Goal: Task Accomplishment & Management: Manage account settings

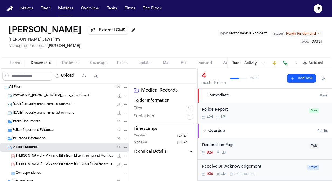
scroll to position [90, 0]
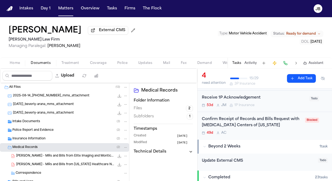
click at [294, 127] on div "Confirm Receipt of Records and Bills Request with [MEDICAL_DATA] Centers of [US…" at bounding box center [252, 123] width 100 height 12
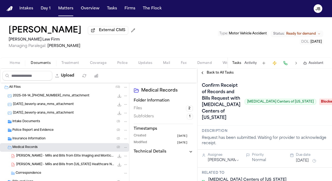
click at [207, 78] on div "Confirm Receipt of Records and Bills Request with MRI Centers of Texas MRI Cent…" at bounding box center [264, 101] width 134 height 49
click at [215, 72] on span "Back to All Tasks" at bounding box center [219, 73] width 27 height 4
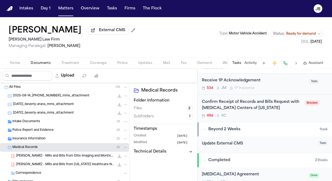
scroll to position [106, 0]
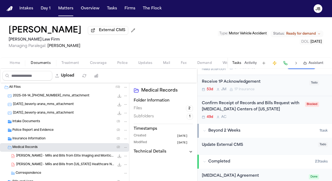
click at [275, 116] on div "49d A C" at bounding box center [252, 117] width 100 height 4
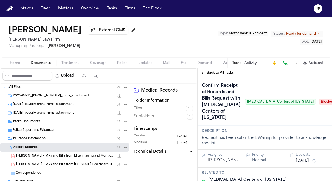
click at [214, 153] on div "Assignee Anna Contreras" at bounding box center [223, 158] width 32 height 10
click at [213, 149] on html "Intakes Day 1 Matters Overview Tasks Firms The Flock JB Beverly Arana External …" at bounding box center [166, 90] width 332 height 181
click at [319, 99] on span "Blocked" at bounding box center [330, 102] width 22 height 6
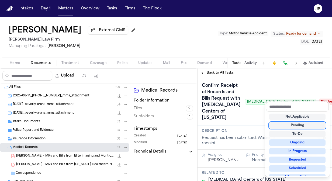
click at [304, 129] on div "Not Applicable Pending To-Do Ongoing In Progress Requested Scheduled Attorney R…" at bounding box center [297, 144] width 63 height 65
click at [299, 135] on div "To-Do" at bounding box center [297, 134] width 56 height 6
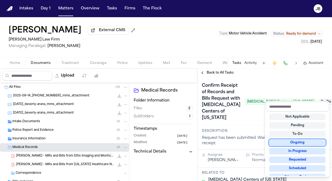
click at [264, 81] on div "Confirm Receipt of Records and Bills Request with MRI Centers of Texas MRI Cent…" at bounding box center [264, 101] width 134 height 49
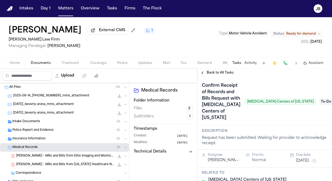
click at [241, 49] on div "Beverly Arana External CMS 1 Hecht Law Firm Managing Paralegal: Jessica Barrett…" at bounding box center [166, 37] width 332 height 40
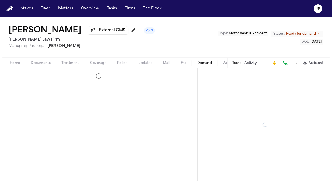
click at [208, 65] on span "Demand" at bounding box center [204, 63] width 15 height 4
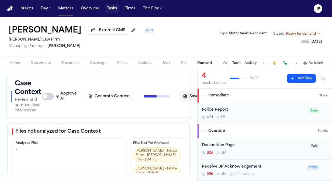
click at [110, 8] on button "Tasks" at bounding box center [112, 9] width 14 height 10
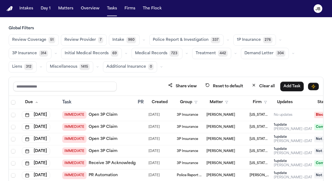
click at [199, 53] on span "Treatment" at bounding box center [205, 53] width 20 height 5
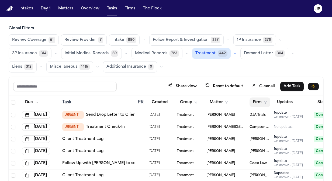
click at [267, 103] on button "Firm" at bounding box center [259, 103] width 21 height 10
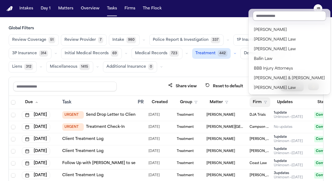
click at [262, 19] on input "text" at bounding box center [288, 16] width 73 height 10
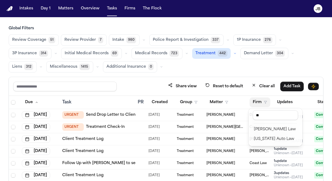
type input "*"
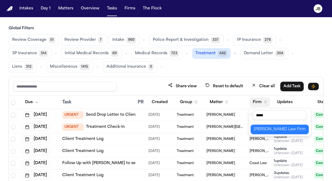
type input "*****"
click at [263, 128] on div "[PERSON_NAME] Law Firm" at bounding box center [280, 129] width 52 height 6
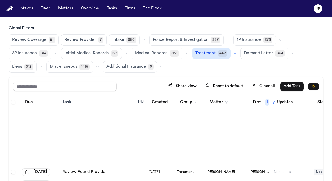
scroll to position [730, 0]
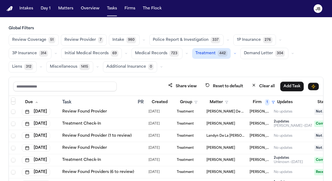
click at [233, 52] on icon "button" at bounding box center [234, 53] width 3 height 3
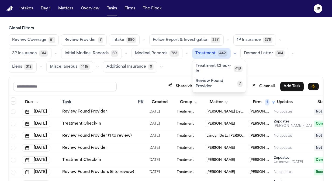
click at [218, 65] on span "Treatment Check-In" at bounding box center [214, 69] width 38 height 11
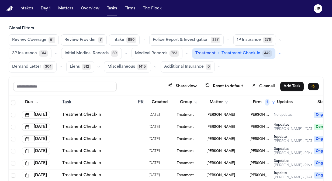
scroll to position [403, 0]
click at [326, 86] on div "Global Filters Review Coverage 51 Review Provider 7 Intake 980 Police Report & …" at bounding box center [166, 122] width 332 height 193
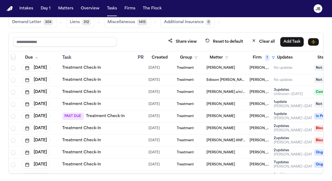
scroll to position [249, 0]
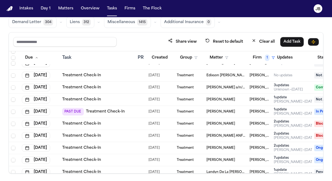
click at [129, 114] on div "PAST DUE Treatment Check-In" at bounding box center [97, 112] width 71 height 8
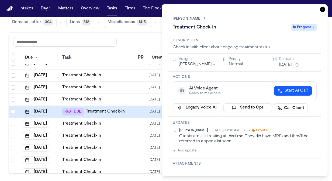
click at [187, 151] on button "Add update" at bounding box center [185, 151] width 24 height 6
click at [187, 155] on textarea "Add your update" at bounding box center [247, 155] width 133 height 11
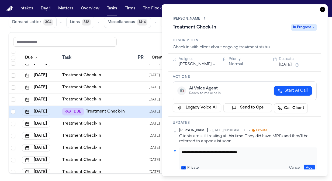
type textarea "**********"
click at [307, 167] on button "Add" at bounding box center [308, 168] width 11 height 6
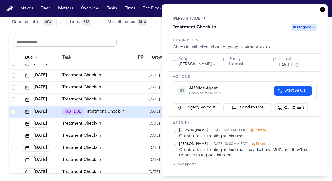
click at [290, 65] on button "Oct 13, 2025" at bounding box center [285, 64] width 13 height 5
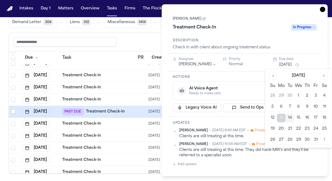
click at [283, 139] on button "27" at bounding box center [281, 140] width 9 height 9
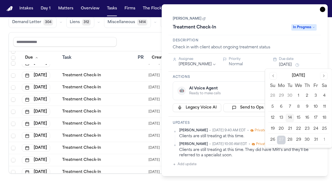
click at [133, 45] on div "Share view Reset to default Clear all Add Task" at bounding box center [165, 42] width 305 height 10
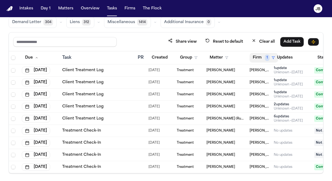
click at [266, 58] on span "1" at bounding box center [267, 58] width 5 height 6
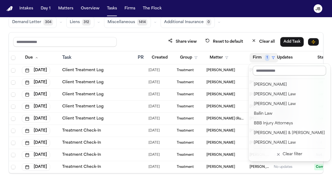
click at [270, 72] on input "text" at bounding box center [288, 71] width 73 height 10
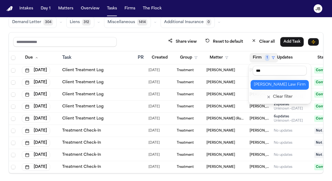
type input "***"
click at [267, 85] on div "Ruy Mireles Law Firm" at bounding box center [280, 85] width 52 height 6
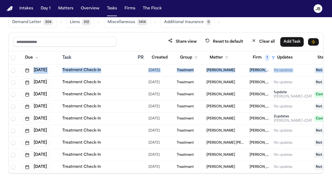
drag, startPoint x: 323, startPoint y: 61, endPoint x: 322, endPoint y: 70, distance: 8.9
click at [322, 70] on div "Share view Reset to default Clear all Add Task Due Task PR Created Group Matter…" at bounding box center [166, 103] width 314 height 142
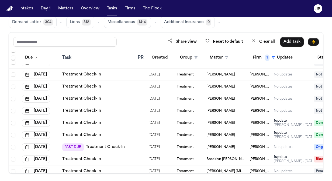
scroll to position [523, 0]
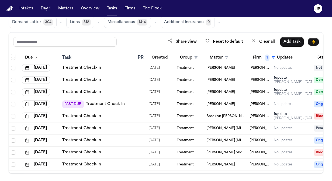
click at [130, 103] on div "PAST DUE Treatment Check-In" at bounding box center [97, 105] width 71 height 8
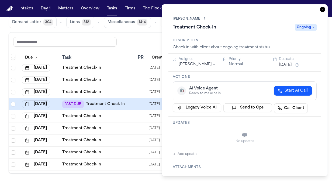
click at [304, 30] on span "Ongoing" at bounding box center [306, 27] width 22 height 6
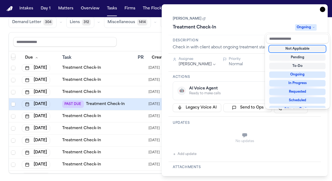
click at [293, 50] on div "Not Applicable" at bounding box center [297, 49] width 56 height 6
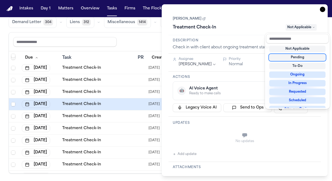
click at [187, 154] on div "**********" at bounding box center [244, 90] width 152 height 159
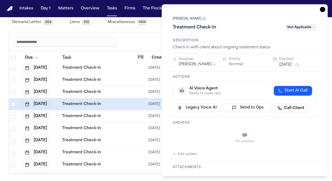
click at [185, 154] on button "Add update" at bounding box center [185, 154] width 24 height 6
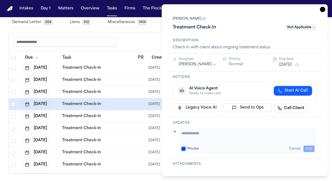
click at [215, 125] on div "Updates Private Cancel Add" at bounding box center [244, 138] width 152 height 42
click at [199, 135] on textarea "Add your update" at bounding box center [247, 136] width 133 height 11
type textarea "**********"
click at [308, 149] on button "Add" at bounding box center [308, 149] width 11 height 6
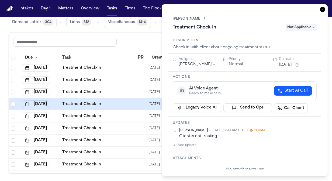
click at [283, 62] on button "Oct 13, 2025" at bounding box center [285, 64] width 13 height 5
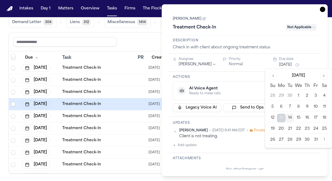
click at [279, 137] on button "27" at bounding box center [281, 140] width 9 height 9
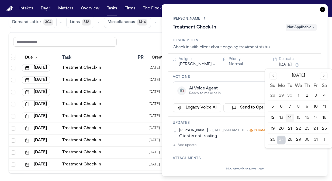
click at [135, 45] on div "Share view Reset to default Clear all Add Task" at bounding box center [165, 42] width 305 height 10
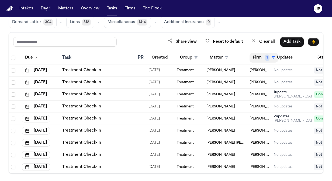
click at [266, 57] on span "1" at bounding box center [267, 58] width 5 height 6
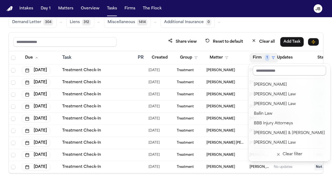
click at [260, 71] on input "text" at bounding box center [288, 71] width 73 height 10
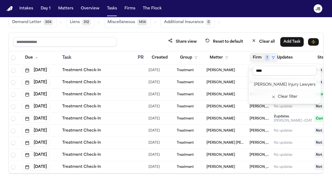
type input "****"
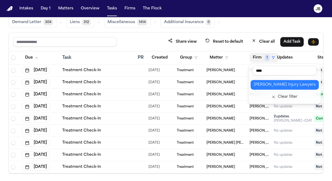
click at [265, 83] on div "George Sink Injury Lawyers" at bounding box center [285, 85] width 62 height 6
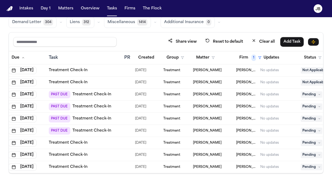
scroll to position [0, 22]
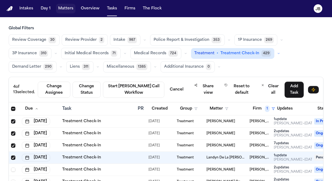
click at [64, 13] on button "Matters" at bounding box center [65, 9] width 19 height 10
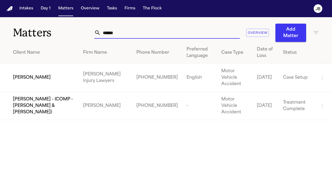
drag, startPoint x: 128, startPoint y: 30, endPoint x: 27, endPoint y: 30, distance: 100.9
click at [27, 30] on div "Matters ****** Overview Add Matter" at bounding box center [166, 29] width 332 height 25
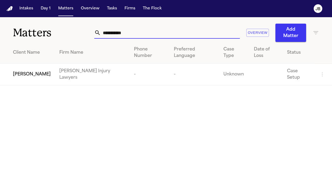
type input "**********"
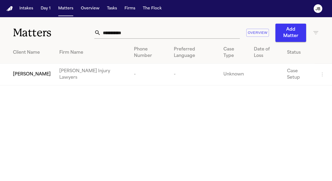
click at [23, 64] on td "[PERSON_NAME]" at bounding box center [27, 75] width 55 height 22
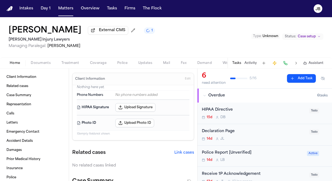
click at [35, 65] on button "Documents" at bounding box center [40, 63] width 31 height 6
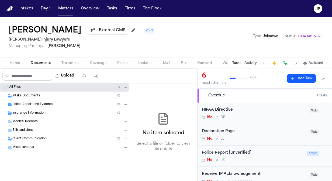
click at [24, 114] on span "Insurance Information" at bounding box center [28, 113] width 33 height 5
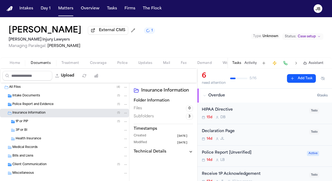
click at [14, 96] on span "Intake Documents" at bounding box center [26, 96] width 28 height 5
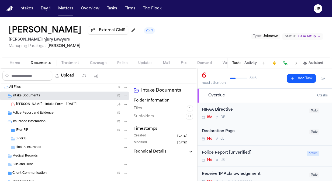
click at [87, 100] on div "J. Gandy - Intake Form - 9.25.25 168.2 KB • PDF" at bounding box center [64, 104] width 129 height 9
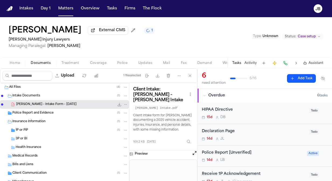
click at [194, 151] on button "Open preview" at bounding box center [194, 153] width 5 height 5
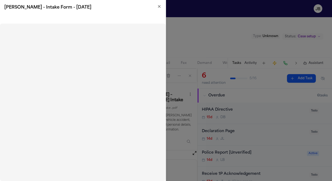
click at [158, 5] on icon "button" at bounding box center [159, 6] width 4 height 4
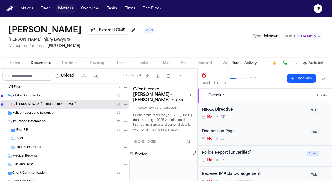
click at [64, 9] on button "Matters" at bounding box center [65, 9] width 19 height 10
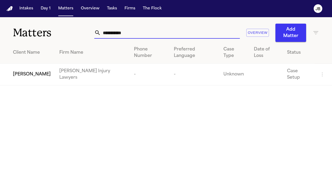
drag, startPoint x: 130, startPoint y: 32, endPoint x: 5, endPoint y: 41, distance: 125.7
click at [5, 41] on div "**********" at bounding box center [166, 29] width 332 height 25
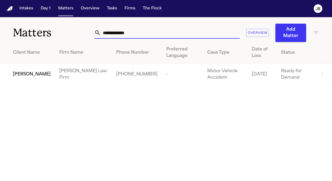
type input "**********"
click at [29, 77] on span "[PERSON_NAME]" at bounding box center [32, 74] width 38 height 6
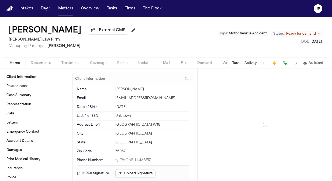
click at [43, 63] on span "Documents" at bounding box center [41, 63] width 20 height 4
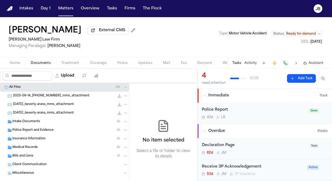
click at [24, 141] on div "Insurance Information ( 2 )" at bounding box center [64, 139] width 129 height 9
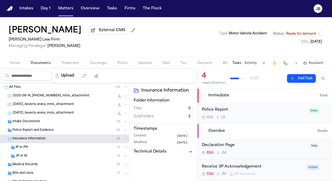
click at [38, 156] on div "3P or BI ( 1 )" at bounding box center [72, 156] width 112 height 5
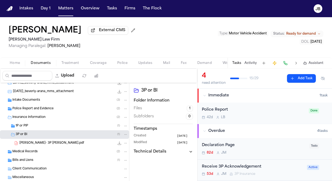
scroll to position [34, 0]
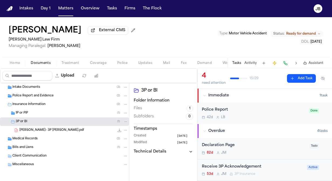
click at [32, 130] on span "B. Arana- 3P LOR Falcon.pdf" at bounding box center [51, 130] width 65 height 5
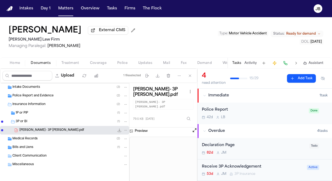
click at [195, 128] on button "Open preview" at bounding box center [194, 130] width 5 height 5
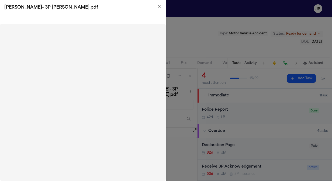
click at [157, 7] on icon "button" at bounding box center [159, 6] width 4 height 4
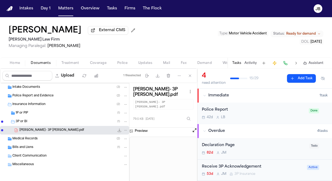
click at [24, 95] on span "Police Report and Evidence" at bounding box center [32, 96] width 41 height 5
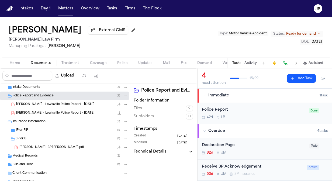
click at [54, 103] on span "B. Arana - Lewisville Police Report - 1.23.25" at bounding box center [55, 105] width 78 height 5
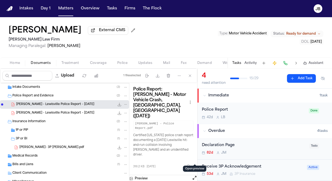
click at [195, 175] on button "Open preview" at bounding box center [194, 177] width 5 height 5
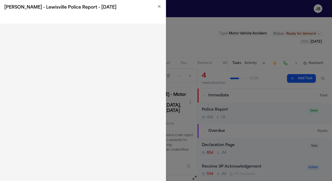
click at [160, 5] on icon "button" at bounding box center [159, 6] width 4 height 4
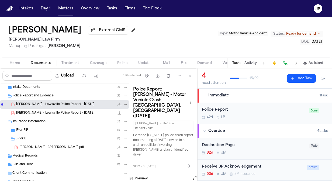
click at [32, 130] on div "1P or PIP ( 1 )" at bounding box center [72, 130] width 112 height 5
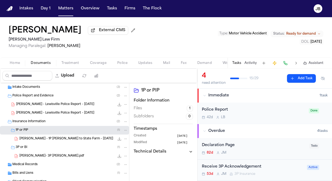
click at [56, 138] on span "B. Arana - 1P LOR to State Farm - 8.6.25" at bounding box center [66, 139] width 94 height 5
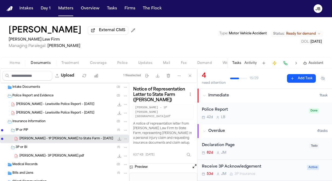
click at [193, 164] on button "Open preview" at bounding box center [194, 166] width 5 height 5
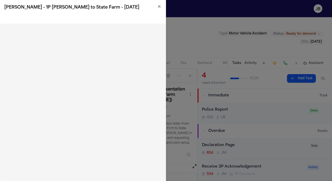
click at [158, 10] on h2 "B. Arana - 1P LOR to State Farm - 8.6.25" at bounding box center [82, 7] width 157 height 6
click at [159, 5] on icon "button" at bounding box center [159, 6] width 4 height 4
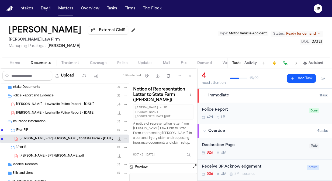
click at [62, 156] on div "B. Arana- 3P LOR Falcon.pdf 79.5 KB • PDF" at bounding box center [73, 156] width 108 height 5
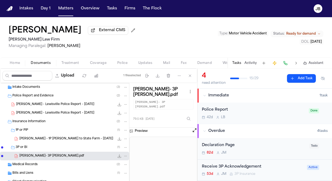
scroll to position [60, 0]
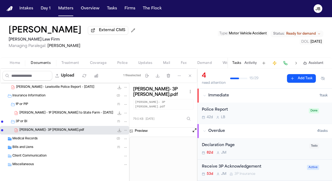
click at [23, 143] on div "Bills and Liens ( 1 )" at bounding box center [64, 147] width 129 height 9
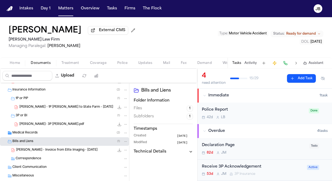
scroll to position [78, 0]
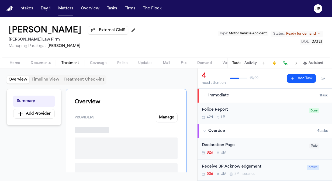
click at [68, 60] on button "Treatment" at bounding box center [70, 63] width 29 height 6
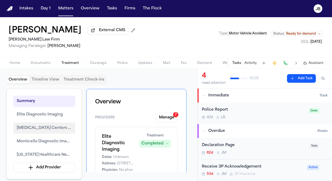
click at [50, 125] on span "MRI Centers of Texas" at bounding box center [44, 128] width 55 height 6
click at [161, 117] on button "Manage 7" at bounding box center [167, 118] width 22 height 10
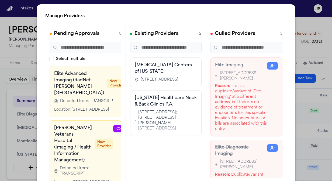
click at [161, 69] on div "MRI Centers of Texas 1414 South Loop West, Suite 120, Houston, TX 77054" at bounding box center [166, 72] width 62 height 20
click at [158, 64] on h3 "MRI Centers of Texas" at bounding box center [166, 68] width 62 height 13
click at [7, 92] on div "Manage Providers Pending Approvals 6 Select multiple Elite Advanced Imaging (Ra…" at bounding box center [166, 109] width 332 height 219
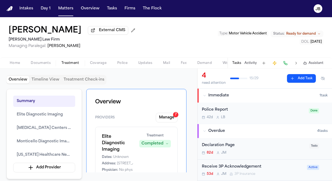
click at [187, 102] on div "Summary Elite Diagnostic Imaging MRI Centers of Texas Monticello Diagnostic Ima…" at bounding box center [98, 131] width 184 height 84
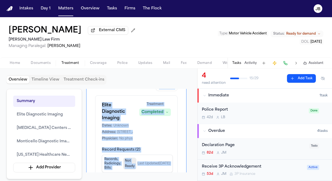
drag, startPoint x: 136, startPoint y: 107, endPoint x: 142, endPoint y: 177, distance: 70.8
click at [142, 177] on div "Overview Timeline View Treatment Check-ins Summary Elite Diagnostic Imaging MRI…" at bounding box center [98, 125] width 197 height 113
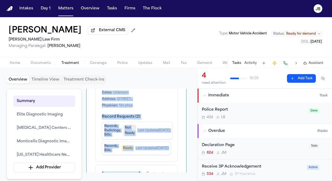
click at [110, 151] on span "Records, Bills :" at bounding box center [111, 148] width 15 height 9
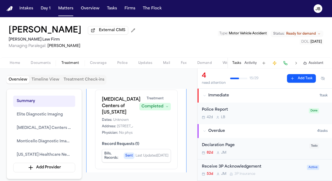
scroll to position [151, 0]
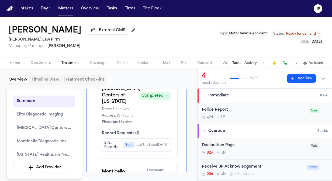
click at [128, 142] on span "Sent" at bounding box center [129, 145] width 11 height 6
click at [153, 107] on div "MRI Centers of Texas Dates: Unknown Address: 1414 South Loop West, Suite 120, H…" at bounding box center [136, 105] width 69 height 39
click at [131, 131] on span "Record Requests ( 1 )" at bounding box center [136, 133] width 69 height 5
click at [164, 112] on div "MRI Centers of Texas Dates: Unknown Address: 1414 South Loop West, Suite 120, H…" at bounding box center [136, 105] width 69 height 39
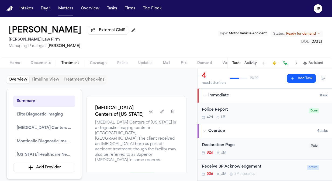
scroll to position [764, 0]
click at [170, 107] on button "button" at bounding box center [173, 112] width 10 height 10
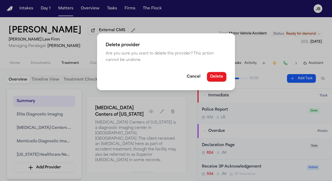
click at [215, 77] on button "Delete" at bounding box center [216, 77] width 19 height 10
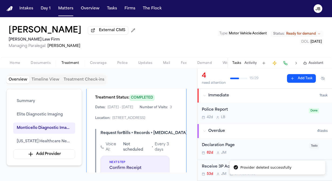
scroll to position [688, 0]
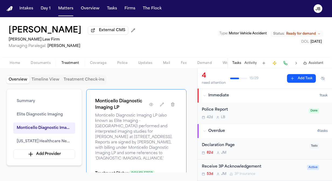
click at [39, 66] on span "button" at bounding box center [40, 66] width 26 height 1
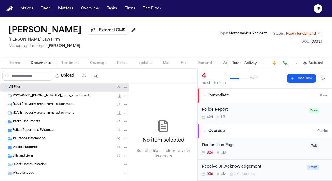
click at [35, 150] on div "Medical Records ( 2 )" at bounding box center [69, 147] width 115 height 5
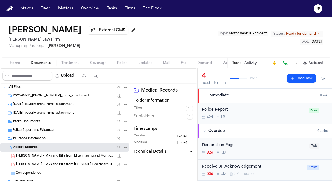
click at [71, 64] on span "Treatment" at bounding box center [70, 63] width 18 height 4
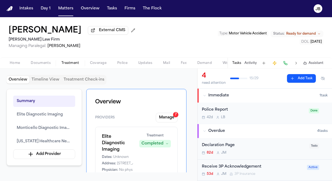
click at [132, 118] on div "Providers Manage 7" at bounding box center [136, 118] width 82 height 10
click at [169, 115] on button "Manage 7" at bounding box center [167, 118] width 22 height 10
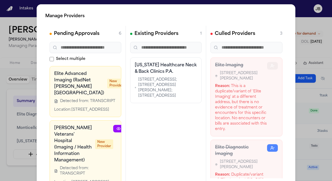
click at [270, 67] on icon "button" at bounding box center [272, 66] width 4 height 4
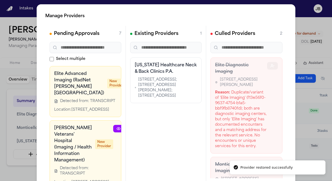
click at [270, 67] on icon "button" at bounding box center [272, 66] width 4 height 4
click at [267, 162] on button "button" at bounding box center [272, 166] width 11 height 8
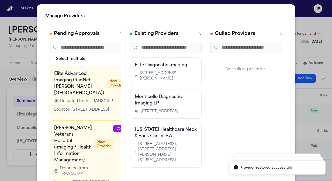
click at [263, 67] on div "No culled providers" at bounding box center [246, 70] width 72 height 24
click at [138, 76] on button "button" at bounding box center [143, 75] width 11 height 8
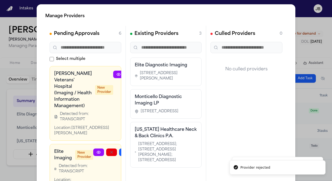
click at [113, 76] on link at bounding box center [118, 75] width 11 height 8
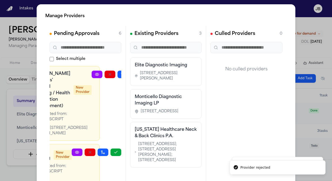
scroll to position [0, 32]
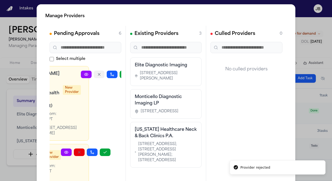
click at [97, 72] on icon "button" at bounding box center [99, 74] width 4 height 4
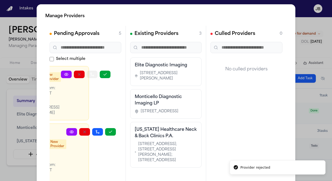
scroll to position [0, 31]
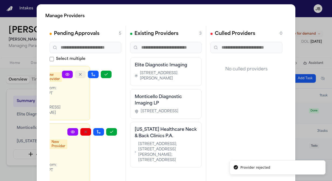
click at [79, 72] on icon "button" at bounding box center [80, 74] width 4 height 4
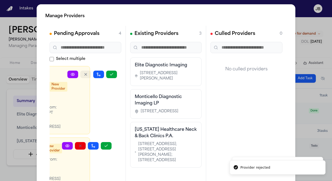
click at [82, 71] on button "button" at bounding box center [85, 75] width 11 height 8
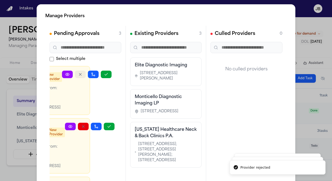
scroll to position [0, 29]
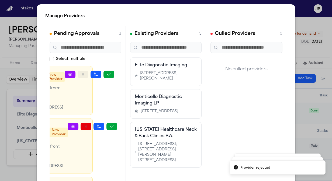
click at [85, 74] on button "button" at bounding box center [83, 75] width 11 height 8
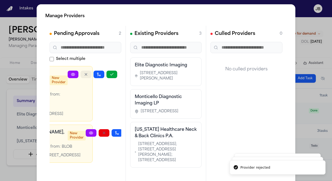
click at [85, 74] on icon "button" at bounding box center [86, 74] width 2 height 2
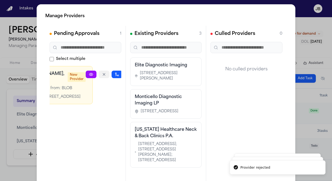
scroll to position [0, 18]
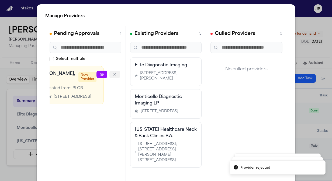
click at [109, 74] on button "button" at bounding box center [114, 75] width 11 height 8
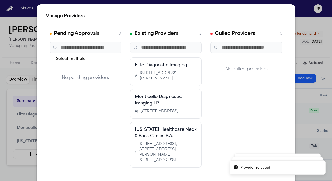
scroll to position [0, 0]
click at [0, 68] on html "Provider rejected Provider rejected Provider rejected Intakes Day 1 Matters Ove…" at bounding box center [166, 90] width 332 height 181
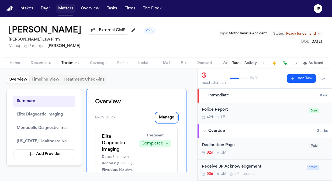
click at [66, 8] on button "Matters" at bounding box center [65, 9] width 19 height 10
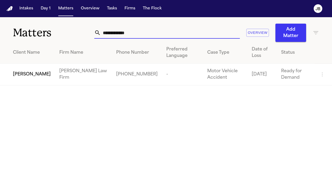
drag, startPoint x: 85, startPoint y: 37, endPoint x: 22, endPoint y: 44, distance: 63.3
click at [22, 44] on div "**********" at bounding box center [166, 51] width 332 height 68
type input "**********"
click at [12, 74] on td "[PERSON_NAME]" at bounding box center [27, 75] width 55 height 22
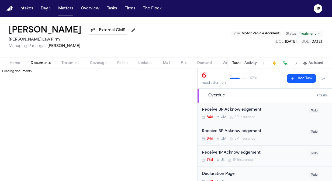
click at [38, 66] on button "Documents" at bounding box center [40, 63] width 31 height 6
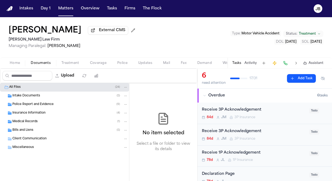
click at [23, 130] on span "Bills and Liens" at bounding box center [22, 130] width 21 height 5
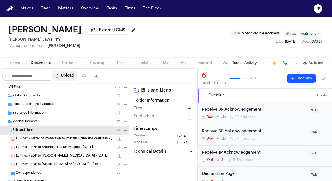
click at [74, 75] on button "Upload" at bounding box center [64, 76] width 25 height 10
select select "**********"
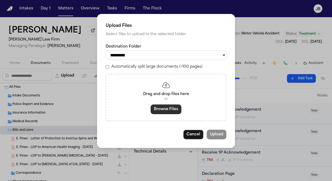
click at [159, 114] on button "Browse Files" at bounding box center [165, 110] width 31 height 10
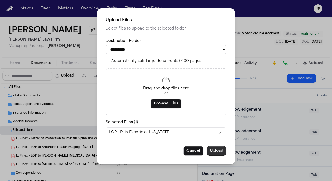
click at [216, 151] on button "Upload" at bounding box center [216, 151] width 20 height 10
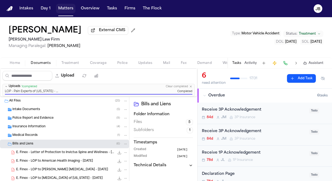
click at [67, 12] on button "Matters" at bounding box center [65, 9] width 19 height 10
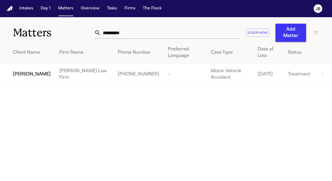
drag, startPoint x: 103, startPoint y: 34, endPoint x: 43, endPoint y: 39, distance: 60.5
click at [43, 39] on div "**********" at bounding box center [166, 29] width 332 height 25
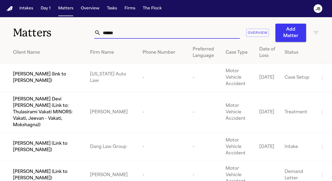
type input "******"
drag, startPoint x: 85, startPoint y: 35, endPoint x: -1, endPoint y: 58, distance: 89.1
click at [0, 58] on html "Intakes Day 1 Matters Overview Tasks Firms The Flock JB Matters ****** Overview…" at bounding box center [166, 90] width 332 height 181
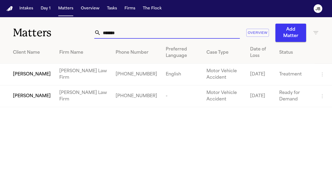
type input "*******"
click at [23, 93] on span "[PERSON_NAME]" at bounding box center [32, 96] width 38 height 6
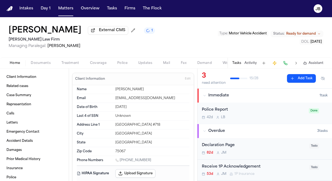
click at [37, 63] on span "Documents" at bounding box center [41, 63] width 20 height 4
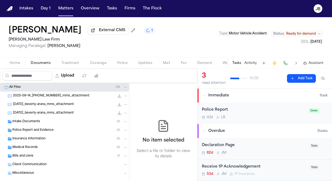
click at [51, 138] on div "Insurance Information ( 2 )" at bounding box center [69, 139] width 115 height 5
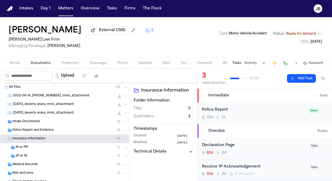
click at [46, 157] on div "3P or BI ( 1 )" at bounding box center [72, 156] width 112 height 5
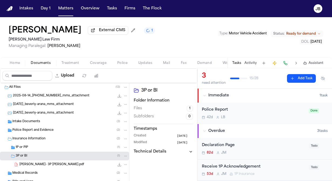
click at [72, 161] on div "B. Arana- 3P LOR Falcon.pdf 79.5 KB • PDF" at bounding box center [64, 165] width 129 height 9
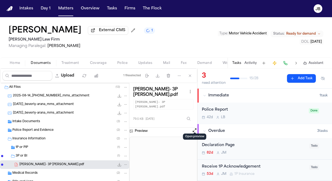
click at [194, 128] on button "Open preview" at bounding box center [194, 130] width 5 height 5
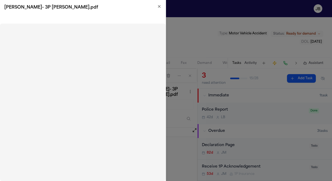
click at [161, 5] on icon "button" at bounding box center [159, 6] width 4 height 4
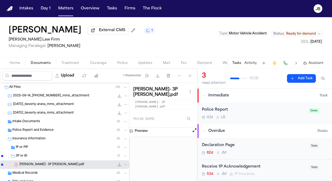
click at [64, 3] on nav "Intakes Day 1 Matters Overview Tasks Firms The Flock JB" at bounding box center [166, 8] width 332 height 17
click at [63, 6] on button "Matters" at bounding box center [65, 9] width 19 height 10
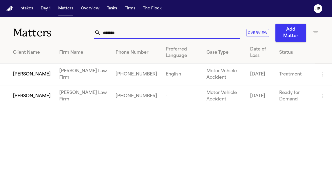
drag, startPoint x: 121, startPoint y: 35, endPoint x: 56, endPoint y: 31, distance: 64.7
click at [56, 31] on div "Matters ******* Overview Add Matter" at bounding box center [166, 29] width 332 height 25
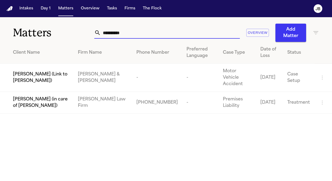
type input "**********"
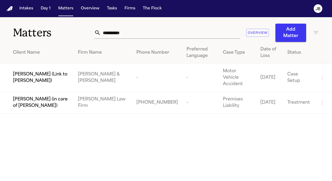
click at [51, 99] on span "[PERSON_NAME] (in care of [PERSON_NAME])" at bounding box center [41, 102] width 56 height 13
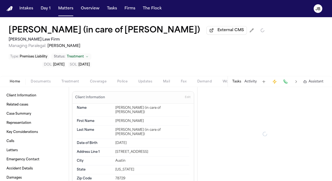
type textarea "*"
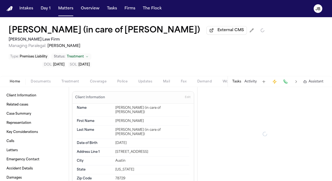
type textarea "*"
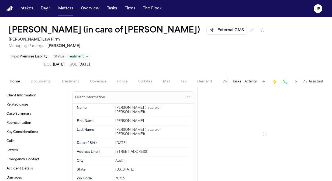
type textarea "*"
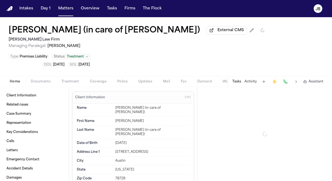
type textarea "*"
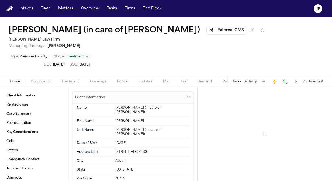
type textarea "*"
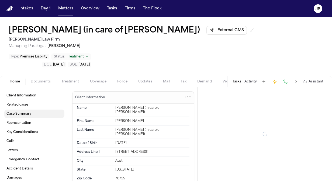
type textarea "*"
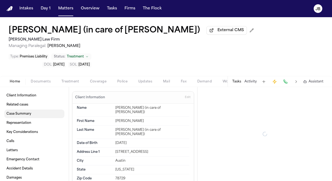
type textarea "*"
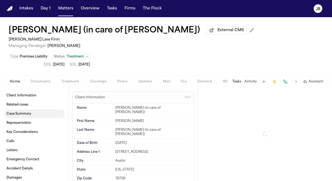
type textarea "*"
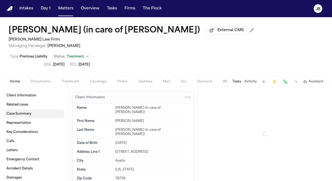
type textarea "*"
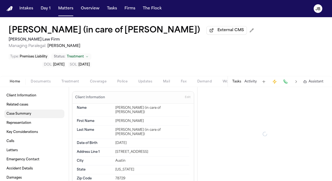
type textarea "*"
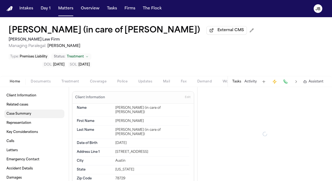
type textarea "*"
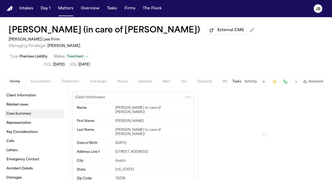
type textarea "*"
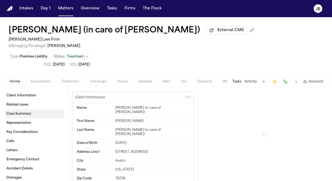
type textarea "*"
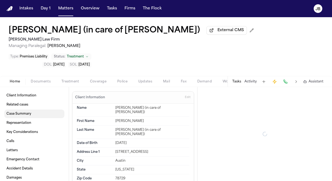
type textarea "*"
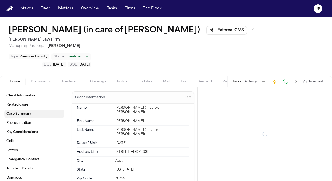
type textarea "*"
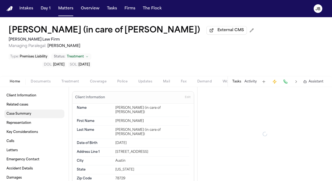
type textarea "*"
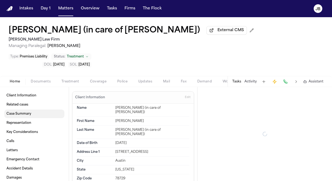
type textarea "*"
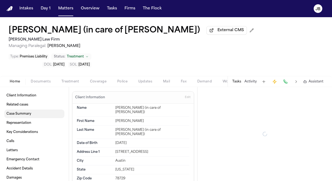
type textarea "*"
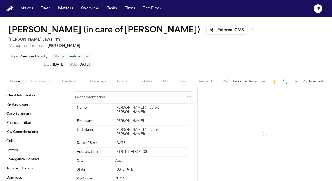
type textarea "*"
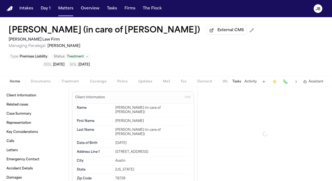
type textarea "*"
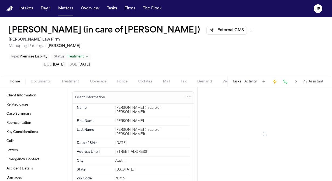
type textarea "*"
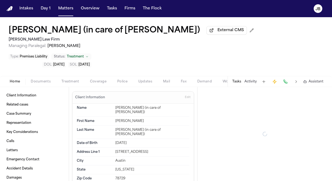
type textarea "*"
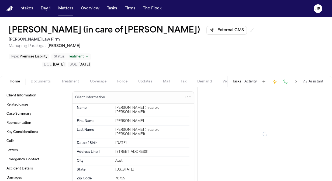
type textarea "*"
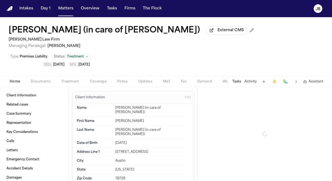
type textarea "*"
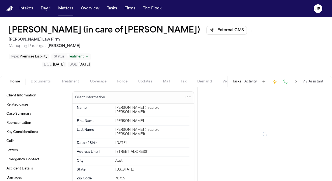
type textarea "*"
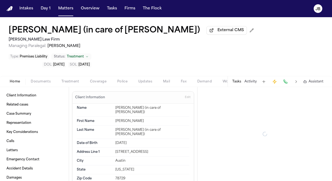
type textarea "*"
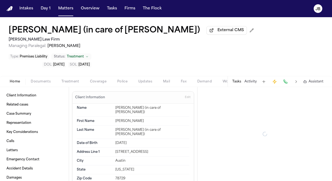
type textarea "*"
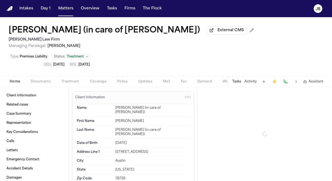
type textarea "*"
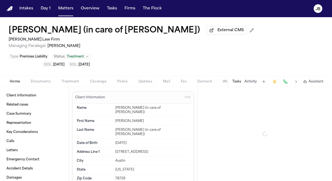
type textarea "*"
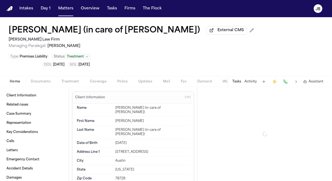
type textarea "*"
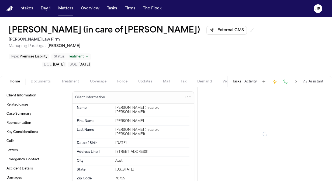
type textarea "*"
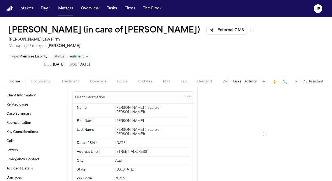
type textarea "*"
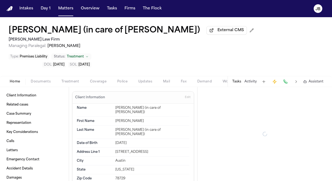
type textarea "*"
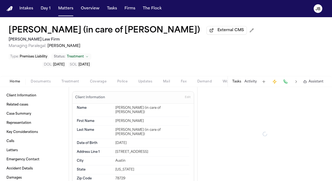
type textarea "*"
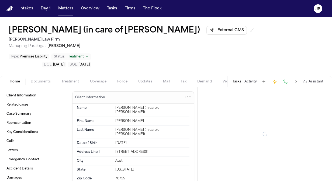
type textarea "*"
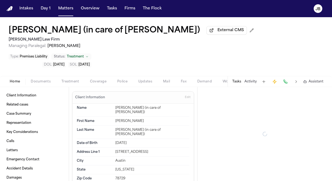
type textarea "*"
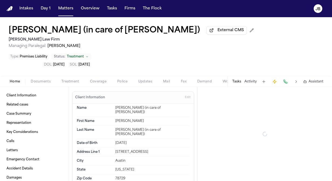
type textarea "*"
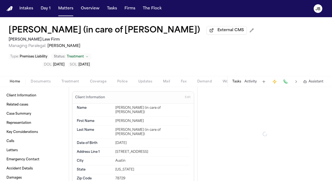
type textarea "*"
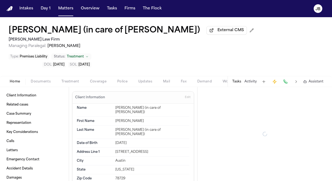
type textarea "*"
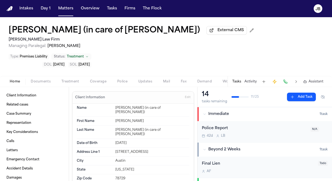
click at [37, 76] on div "Home Documents Treatment Coverage Police Updates Mail Fax Demand Workspaces Art…" at bounding box center [166, 81] width 332 height 11
click at [34, 80] on span "Documents" at bounding box center [41, 82] width 20 height 4
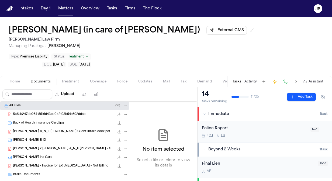
click at [51, 130] on span "Brad Bertram A_N_F Matteo Bertram - Finch Client Intake.docx.pdf" at bounding box center [61, 132] width 97 height 5
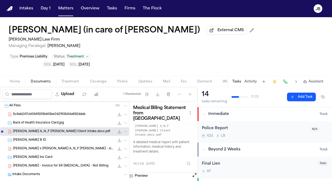
click at [193, 173] on button "Open preview" at bounding box center [194, 175] width 5 height 5
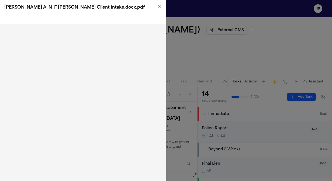
click at [159, 9] on h2 "Brad Bertram A_N_F Matteo Bertram - Finch Client Intake.docx.pdf" at bounding box center [82, 7] width 157 height 6
click at [159, 5] on icon "button" at bounding box center [159, 6] width 4 height 4
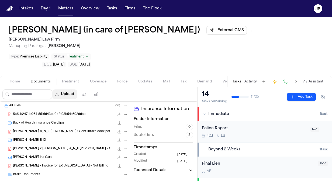
click at [72, 90] on button "Upload" at bounding box center [64, 95] width 25 height 10
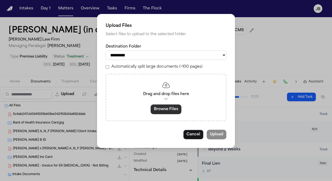
click at [163, 109] on button "Browse Files" at bounding box center [165, 110] width 31 height 10
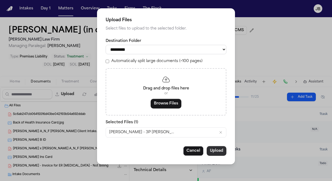
click at [217, 151] on button "Upload" at bounding box center [216, 151] width 20 height 10
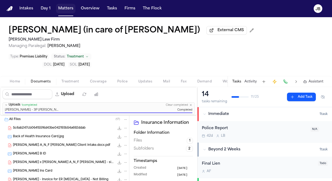
click at [68, 11] on button "Matters" at bounding box center [65, 9] width 19 height 10
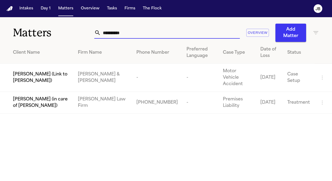
drag, startPoint x: 130, startPoint y: 32, endPoint x: 53, endPoint y: 28, distance: 76.6
click at [53, 28] on div "**********" at bounding box center [166, 29] width 332 height 25
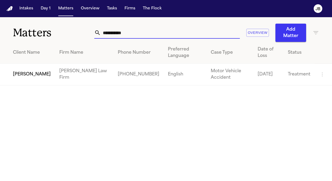
click at [30, 81] on td "Noemi Salas" at bounding box center [27, 75] width 55 height 22
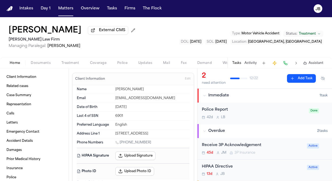
click at [36, 60] on button "Documents" at bounding box center [40, 63] width 31 height 6
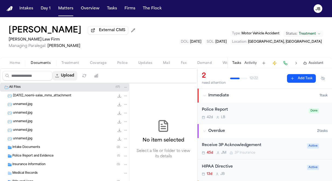
click at [74, 73] on button "Upload" at bounding box center [64, 76] width 25 height 10
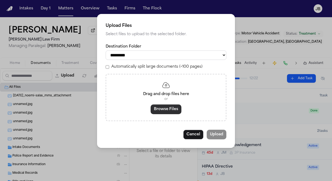
click at [158, 113] on button "Browse Files" at bounding box center [165, 110] width 31 height 10
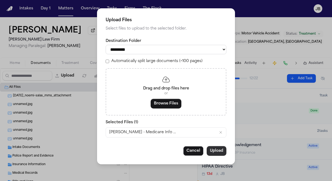
click at [219, 152] on button "Upload" at bounding box center [216, 151] width 20 height 10
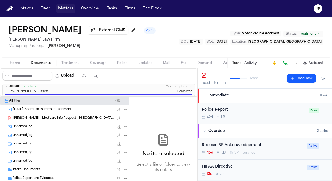
click at [67, 6] on button "Matters" at bounding box center [65, 9] width 19 height 10
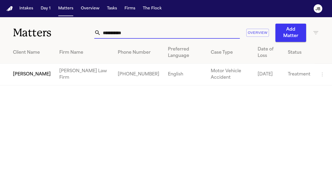
drag, startPoint x: 122, startPoint y: 33, endPoint x: 34, endPoint y: 38, distance: 88.1
click at [34, 38] on div "**********" at bounding box center [166, 29] width 332 height 25
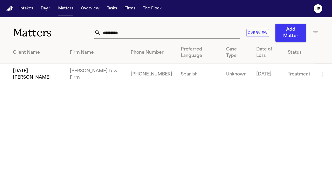
drag, startPoint x: 24, startPoint y: 62, endPoint x: 20, endPoint y: 62, distance: 3.6
click at [20, 68] on span "Lucia Mendoza" at bounding box center [37, 74] width 48 height 13
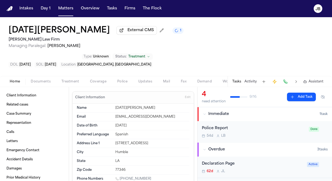
click at [185, 96] on span "Edit" at bounding box center [188, 98] width 6 height 4
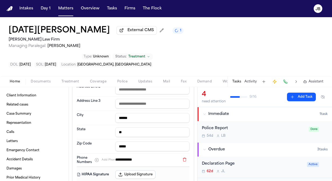
scroll to position [168, 0]
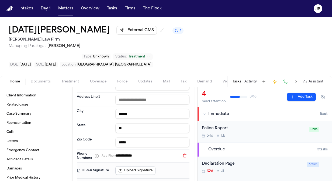
click at [97, 153] on button "Add Phone" at bounding box center [105, 156] width 27 height 6
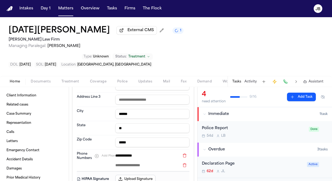
click at [142, 162] on input at bounding box center [147, 166] width 64 height 8
paste input "**********"
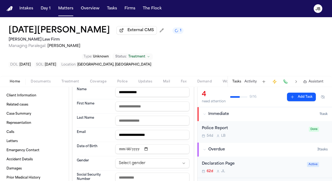
scroll to position [0, 0]
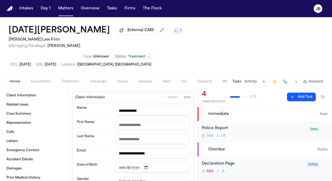
click at [183, 93] on button "Save" at bounding box center [187, 97] width 10 height 9
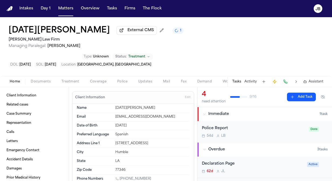
click at [248, 80] on button "Activity" at bounding box center [250, 82] width 12 height 4
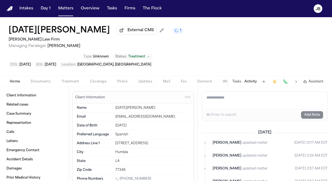
click at [39, 80] on span "Documents" at bounding box center [41, 82] width 20 height 4
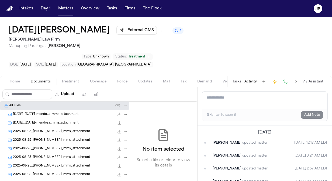
scroll to position [60, 0]
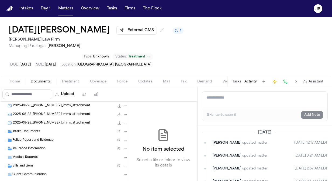
click at [24, 164] on span "Bills and Liens" at bounding box center [22, 166] width 21 height 5
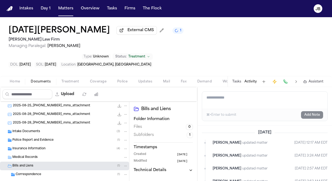
click at [32, 173] on span "Correspondence" at bounding box center [29, 175] width 26 height 5
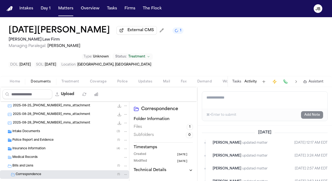
scroll to position [78, 0]
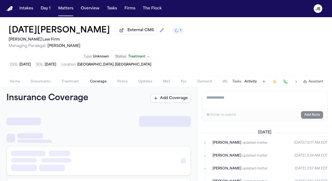
click at [102, 79] on button "Coverage" at bounding box center [98, 82] width 27 height 6
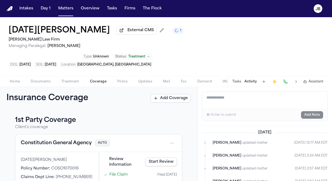
click at [72, 80] on span "Treatment" at bounding box center [70, 82] width 18 height 4
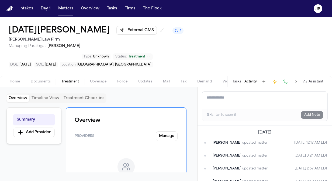
click at [142, 150] on div "No approved providers yet When providers are detected in documents, they'll app…" at bounding box center [126, 183] width 103 height 74
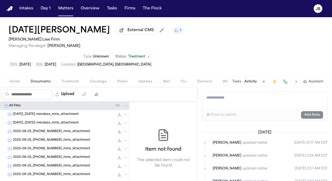
click at [44, 79] on button "Documents" at bounding box center [40, 82] width 31 height 6
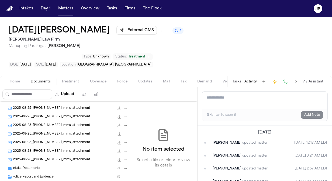
scroll to position [51, 0]
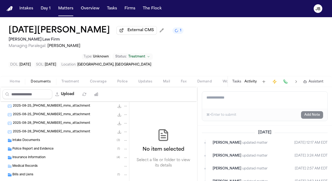
click at [26, 156] on span "Insurance Information" at bounding box center [28, 158] width 33 height 5
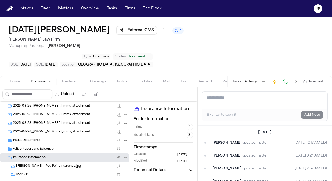
click at [51, 164] on span "L. Mendoza - Red Point Insurance.jpg" at bounding box center [48, 166] width 65 height 5
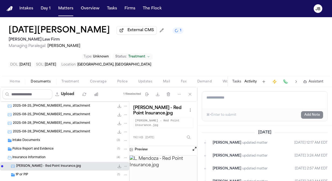
scroll to position [95, 0]
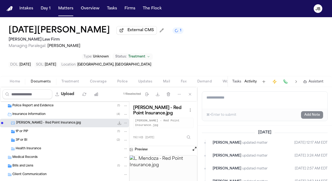
click at [23, 164] on span "Bills and Liens" at bounding box center [22, 166] width 21 height 5
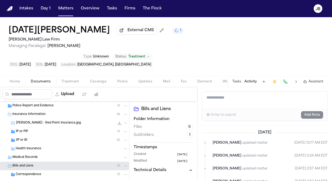
click at [54, 173] on div "Correspondence ( 1 )" at bounding box center [72, 175] width 112 height 5
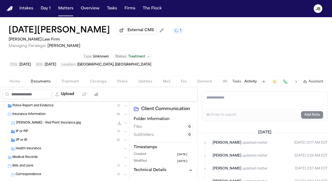
click at [74, 181] on div "L. Mendoza - LOP - HTX Chiro.pdf 411.9 KB • PDF" at bounding box center [73, 183] width 108 height 5
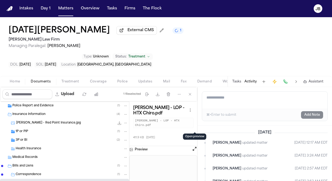
click at [193, 146] on button "Open preview" at bounding box center [194, 148] width 5 height 5
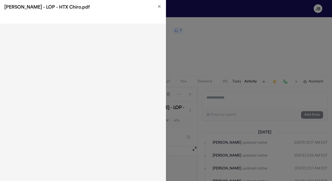
click at [157, 8] on h2 "L. Mendoza - LOP - HTX Chiro.pdf" at bounding box center [82, 7] width 157 height 6
click at [158, 8] on icon "button" at bounding box center [159, 6] width 4 height 4
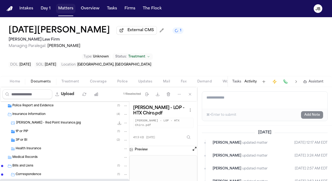
click at [59, 9] on button "Matters" at bounding box center [65, 9] width 19 height 10
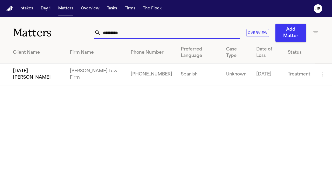
drag, startPoint x: 131, startPoint y: 37, endPoint x: 29, endPoint y: 48, distance: 103.5
click at [29, 48] on div "Matters ********* Overview Add Matter Client Name Firm Name Phone Number Prefer…" at bounding box center [166, 51] width 332 height 68
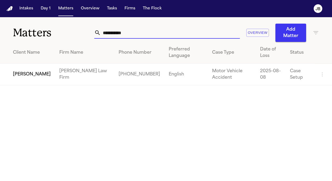
click at [32, 73] on span "Joseph Castilleja" at bounding box center [32, 74] width 38 height 6
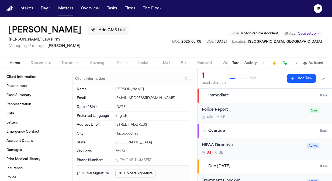
click at [311, 33] on span "Case setup" at bounding box center [306, 34] width 18 height 4
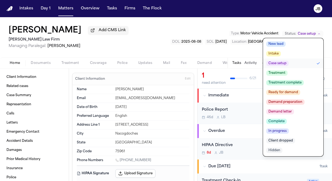
click at [279, 73] on span "Treatment" at bounding box center [276, 73] width 21 height 5
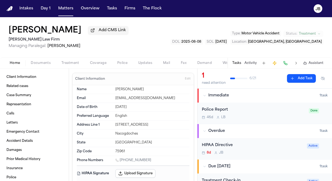
click at [167, 39] on div "Joseph Castilleja Add CMS Link Ruy Mireles Law Firm Managing Paralegal: Jessica…" at bounding box center [166, 37] width 332 height 40
click at [35, 63] on span "Documents" at bounding box center [41, 63] width 20 height 4
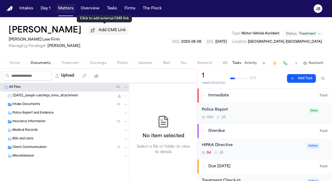
drag, startPoint x: 64, startPoint y: 8, endPoint x: 109, endPoint y: 0, distance: 46.4
click at [64, 8] on button "Matters" at bounding box center [65, 9] width 19 height 10
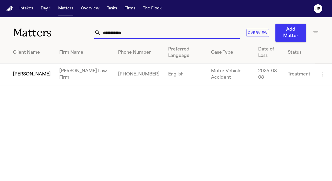
drag, startPoint x: 71, startPoint y: 36, endPoint x: 36, endPoint y: 38, distance: 34.8
click at [36, 38] on div "**********" at bounding box center [166, 29] width 332 height 25
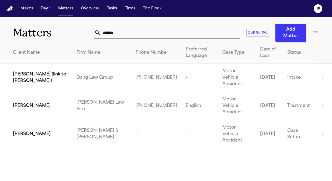
click at [23, 103] on span "Calvin Vernon" at bounding box center [32, 106] width 38 height 6
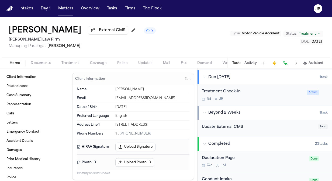
scroll to position [158, 0]
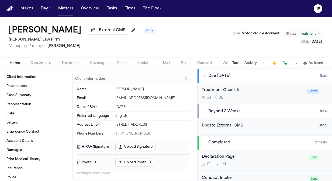
click at [260, 95] on div "Treatment Check-In 6d J B" at bounding box center [253, 93] width 102 height 13
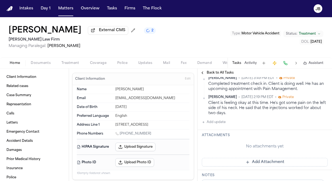
scroll to position [105, 0]
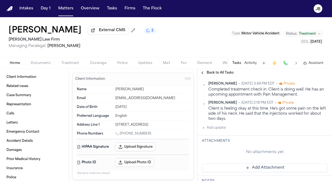
click at [220, 126] on button "Add update" at bounding box center [214, 128] width 24 height 6
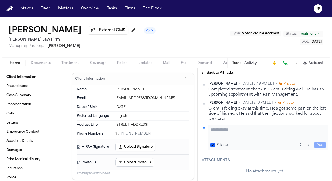
click at [223, 131] on textarea "Add your update" at bounding box center [267, 132] width 115 height 11
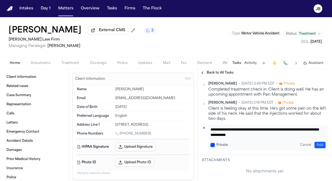
click at [318, 146] on button "Add" at bounding box center [319, 145] width 11 height 6
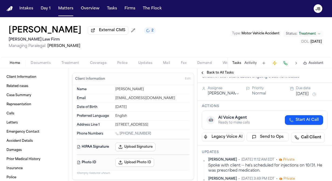
scroll to position [31, 0]
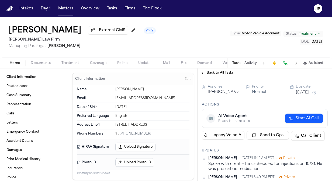
click at [301, 92] on button "Oct 20, 2025" at bounding box center [301, 92] width 13 height 5
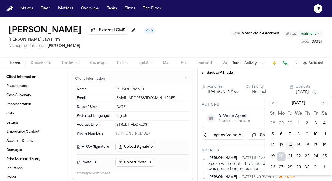
click at [322, 103] on button "Go to next month" at bounding box center [324, 104] width 8 height 8
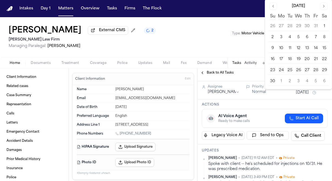
click at [282, 37] on button "3" at bounding box center [281, 37] width 9 height 9
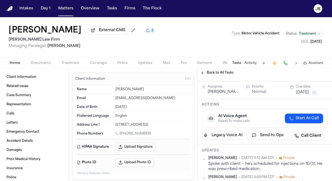
click at [197, 47] on div "Calvin Vernon External CMS 2 Ruy Mireles Law Firm Managing Paralegal: Jessica B…" at bounding box center [166, 37] width 332 height 40
click at [61, 10] on button "Matters" at bounding box center [65, 9] width 19 height 10
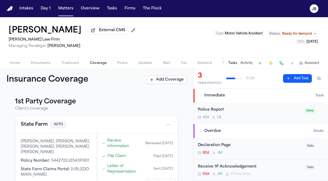
click at [3, 25] on div "Beverly Arana External CMS Hecht Law Firm Managing Paralegal: Jessica Barrett T…" at bounding box center [164, 37] width 328 height 40
click at [67, 8] on button "Matters" at bounding box center [65, 9] width 19 height 10
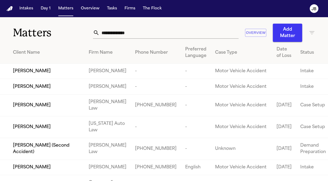
click at [136, 29] on input "text" at bounding box center [168, 33] width 139 height 12
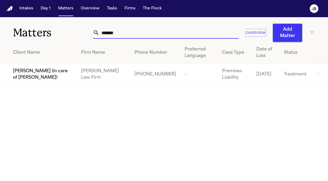
type input "*******"
click at [45, 82] on td "[PERSON_NAME] (in care of [PERSON_NAME])" at bounding box center [38, 75] width 77 height 22
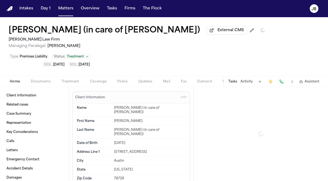
type textarea "*"
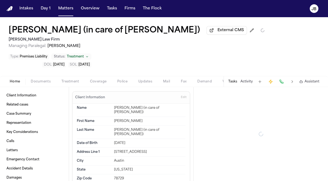
type textarea "*"
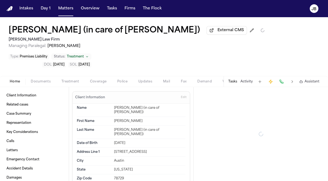
type textarea "*"
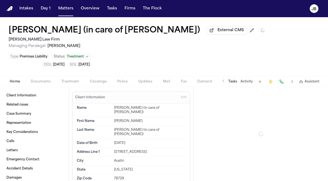
type textarea "*"
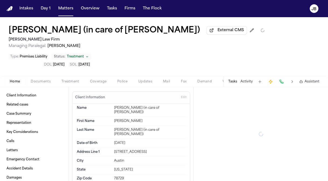
type textarea "*"
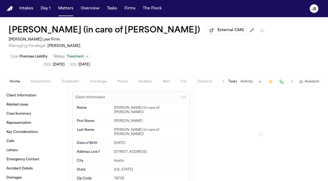
type textarea "*"
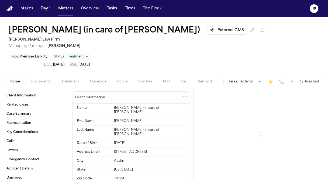
type textarea "*"
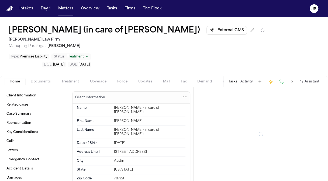
type textarea "*"
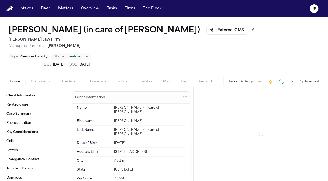
type textarea "*"
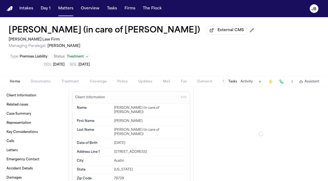
type textarea "*"
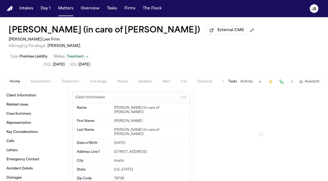
type textarea "*"
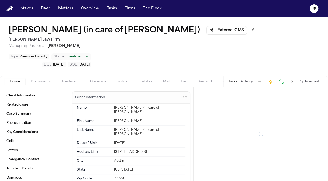
type textarea "*"
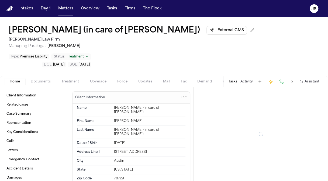
type textarea "*"
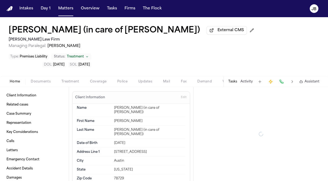
type textarea "*"
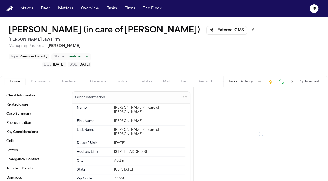
type textarea "*"
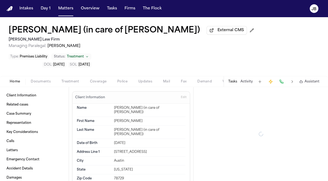
type textarea "*"
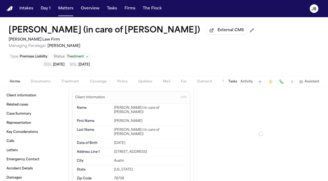
type textarea "*"
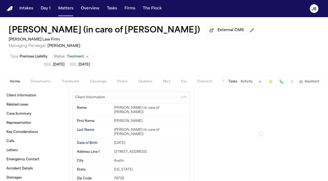
type textarea "*"
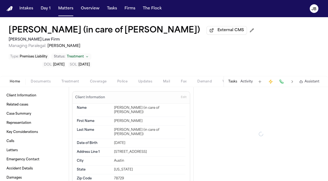
type textarea "*"
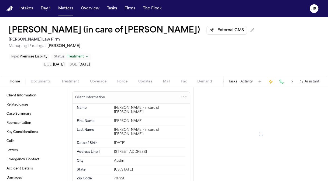
type textarea "*"
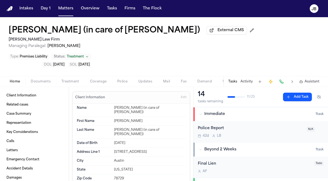
type textarea "*"
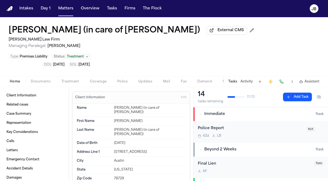
type textarea "*"
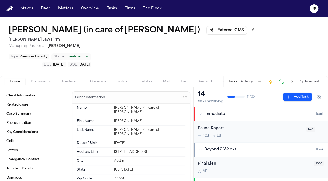
type textarea "*"
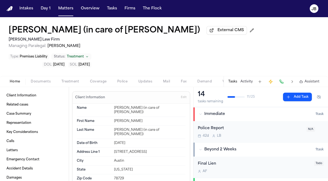
type textarea "*"
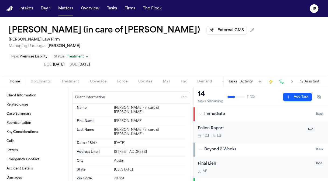
type textarea "*"
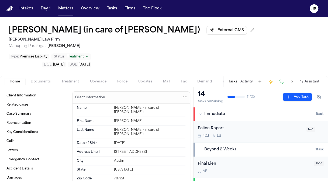
type textarea "*"
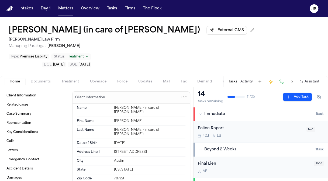
type textarea "*"
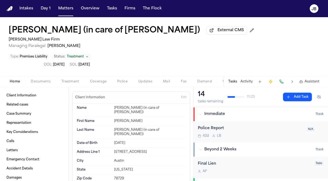
type textarea "*"
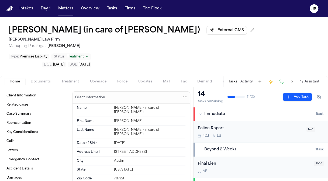
type textarea "*"
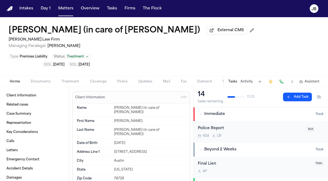
type textarea "*"
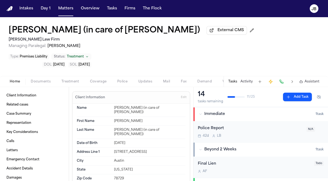
type textarea "*"
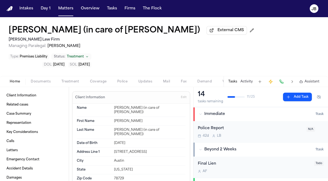
type textarea "*"
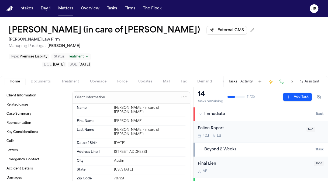
type textarea "*"
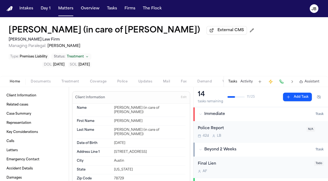
type textarea "*"
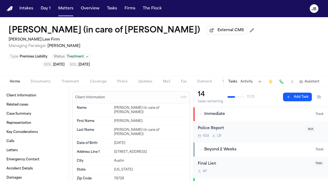
type textarea "*"
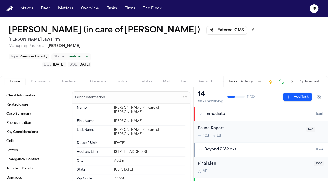
type textarea "*"
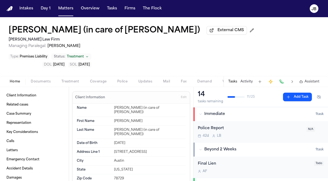
type textarea "*"
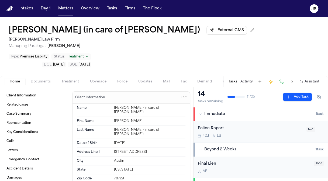
type textarea "*"
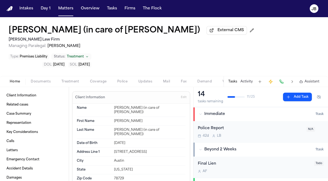
type textarea "*"
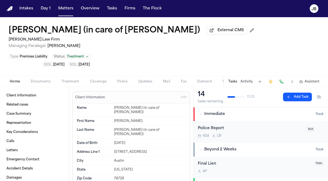
type textarea "*"
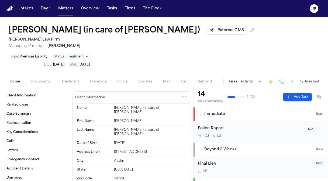
type textarea "*"
click at [43, 80] on span "Documents" at bounding box center [41, 82] width 20 height 4
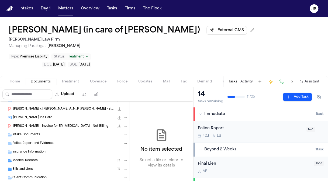
scroll to position [43, 0]
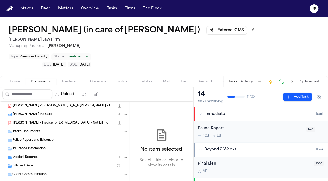
click at [38, 147] on span "Insurance Information" at bounding box center [28, 149] width 33 height 5
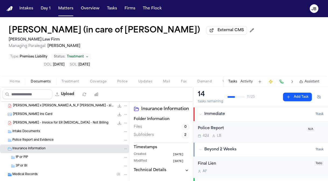
click at [249, 76] on div "Tasks Activity Assistant" at bounding box center [273, 81] width 100 height 10
click at [248, 80] on button "Activity" at bounding box center [246, 82] width 12 height 4
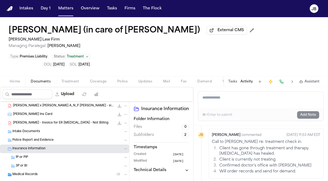
scroll to position [319, 0]
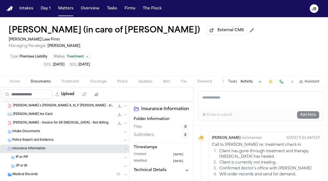
click at [233, 80] on button "Tasks" at bounding box center [232, 82] width 9 height 4
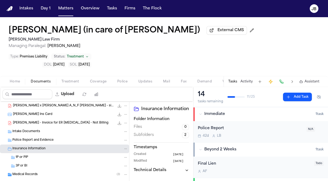
scroll to position [0, 0]
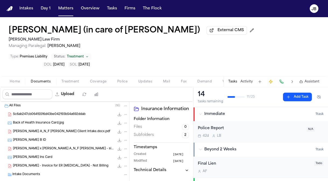
click at [35, 173] on span "Intake Documents" at bounding box center [26, 175] width 28 height 5
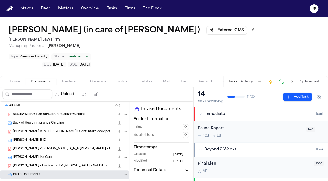
click at [59, 147] on span "Hecht x Brad Bertram A_N_F Matteo Bertram - signed (1)" at bounding box center [63, 149] width 101 height 5
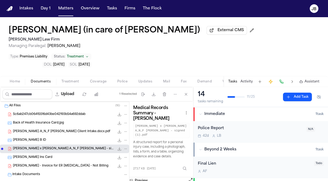
click at [67, 130] on span "Brad Bertram A_N_F Matteo Bertram - Finch Client Intake.docx.pdf" at bounding box center [61, 132] width 97 height 5
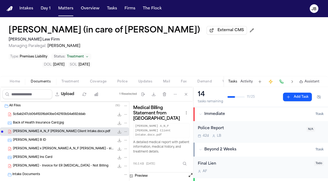
click at [192, 173] on button "Open preview" at bounding box center [190, 175] width 5 height 5
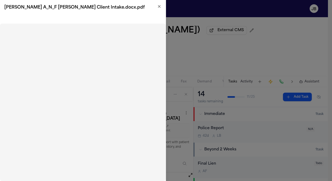
click at [159, 7] on icon "button" at bounding box center [159, 6] width 4 height 4
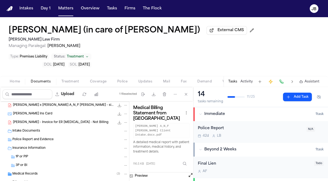
scroll to position [45, 0]
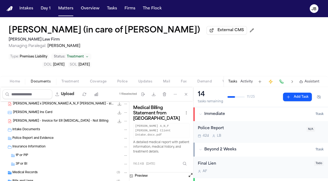
click at [29, 171] on span "Medical Records" at bounding box center [24, 173] width 25 height 5
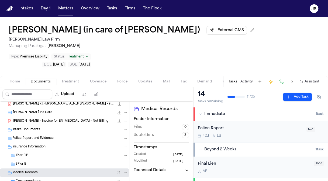
click at [71, 177] on div "Correspondence ( 2 )" at bounding box center [64, 181] width 129 height 9
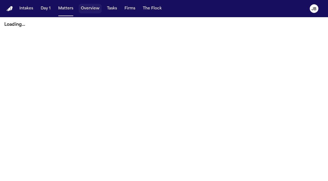
click at [109, 7] on button "Tasks" at bounding box center [112, 9] width 14 height 10
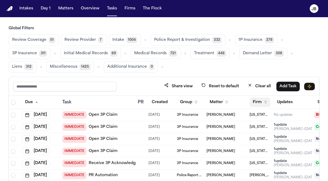
click at [261, 101] on button "Firm" at bounding box center [259, 103] width 21 height 10
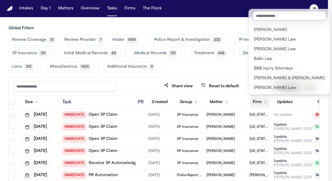
click at [269, 15] on input "text" at bounding box center [288, 16] width 73 height 10
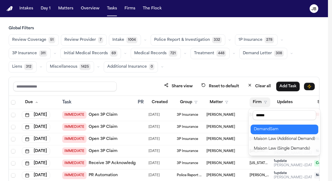
type input "******"
click at [290, 128] on div "DemandSam" at bounding box center [284, 129] width 61 height 6
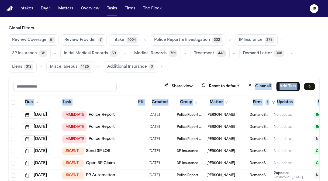
drag, startPoint x: 278, startPoint y: 78, endPoint x: 336, endPoint y: 106, distance: 64.4
click at [328, 106] on html "Intakes Day 1 Matters Overview Tasks Firms The [PERSON_NAME] Global Filters Rev…" at bounding box center [164, 90] width 328 height 181
click at [99, 114] on link "Police Report" at bounding box center [102, 114] width 26 height 5
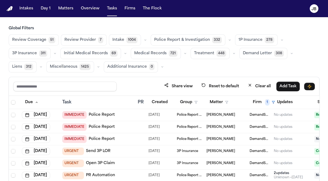
click at [133, 78] on div "Share view Reset to default Clear all Add Task" at bounding box center [164, 86] width 310 height 19
click at [65, 7] on button "Matters" at bounding box center [65, 9] width 19 height 10
click at [71, 8] on button "Matters" at bounding box center [65, 9] width 19 height 10
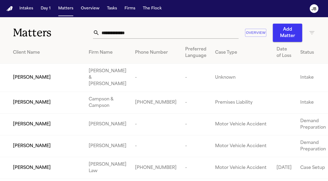
click at [137, 33] on input "text" at bounding box center [168, 33] width 139 height 12
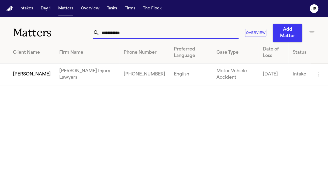
type input "**********"
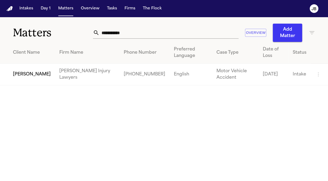
click at [28, 75] on span "Brandy Townsend" at bounding box center [32, 74] width 38 height 6
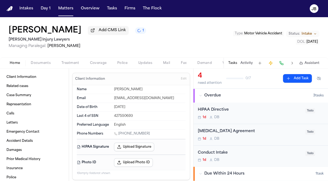
click at [40, 66] on span "button" at bounding box center [40, 66] width 26 height 1
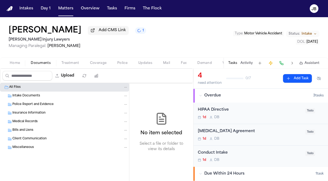
click at [308, 32] on span "Intake" at bounding box center [306, 34] width 10 height 4
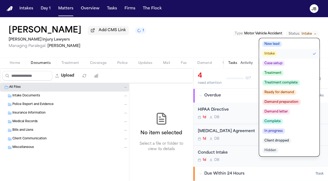
click at [278, 138] on span "Client dropped" at bounding box center [276, 140] width 29 height 5
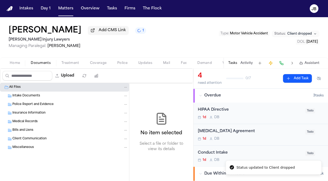
click at [142, 50] on div "Brandy Townsend Add CMS Link 1 George Sink Injury Lawyers Managing Paralegal: J…" at bounding box center [164, 37] width 328 height 40
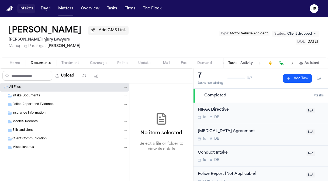
click at [29, 6] on button "Intakes" at bounding box center [26, 9] width 18 height 10
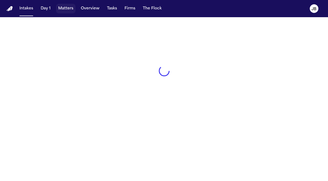
click at [69, 9] on button "Matters" at bounding box center [65, 9] width 19 height 10
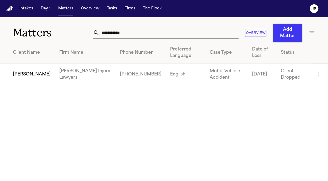
click at [31, 75] on span "Brandy Townsend" at bounding box center [32, 74] width 38 height 6
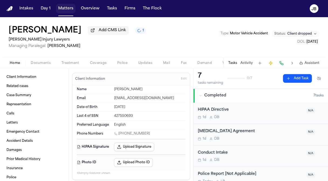
click at [69, 10] on button "Matters" at bounding box center [65, 9] width 19 height 10
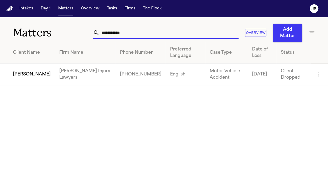
drag, startPoint x: 132, startPoint y: 31, endPoint x: 47, endPoint y: 45, distance: 86.7
click at [47, 45] on div "**********" at bounding box center [164, 51] width 328 height 68
type input "**********"
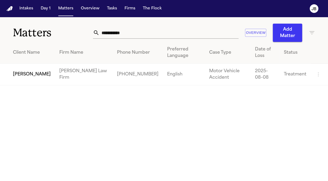
click at [26, 77] on span "Joseph Castilleja" at bounding box center [32, 74] width 38 height 6
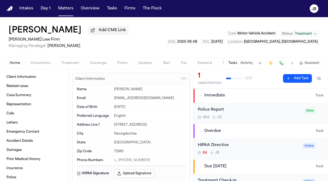
click at [69, 63] on span "Treatment" at bounding box center [70, 63] width 18 height 4
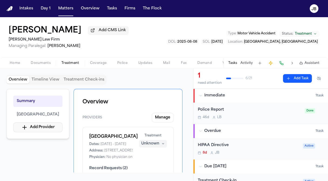
click at [48, 130] on button "Add Provider" at bounding box center [37, 128] width 49 height 10
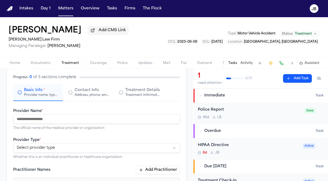
scroll to position [53, 0]
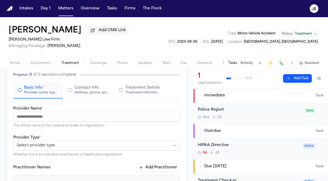
click at [31, 116] on input "Provider Name *" at bounding box center [96, 117] width 167 height 10
type input "**********"
click at [58, 150] on div "**********" at bounding box center [96, 146] width 167 height 23
click at [61, 144] on html "**********" at bounding box center [164, 90] width 328 height 181
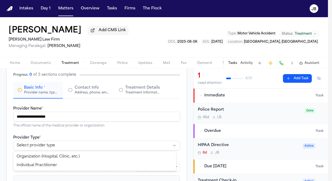
select select "**********"
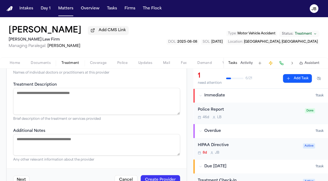
scroll to position [206, 0]
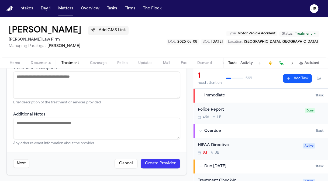
click at [162, 159] on button "Create Provider" at bounding box center [159, 164] width 39 height 10
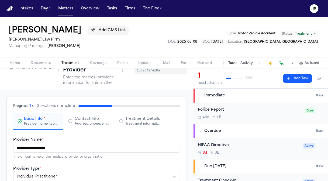
scroll to position [0, 0]
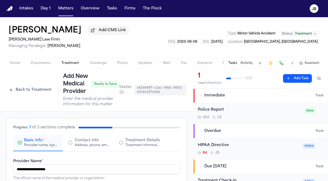
click at [23, 90] on button "Back to Treatment" at bounding box center [30, 90] width 48 height 9
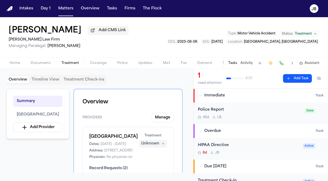
click at [18, 63] on span "Home" at bounding box center [15, 63] width 10 height 4
click at [72, 60] on button "Treatment" at bounding box center [70, 63] width 29 height 6
click at [21, 62] on button "Home" at bounding box center [14, 63] width 21 height 6
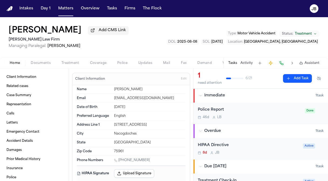
drag, startPoint x: 79, startPoint y: 31, endPoint x: 43, endPoint y: 32, distance: 36.3
click at [43, 32] on div "Joseph Castilleja Add CMS Link" at bounding box center [69, 31] width 120 height 10
copy h1 "Castilleja"
drag, startPoint x: 148, startPoint y: 160, endPoint x: 119, endPoint y: 161, distance: 29.4
click at [119, 161] on div "1 (936) 899-9758" at bounding box center [149, 161] width 71 height 5
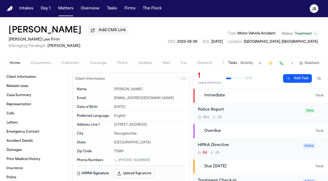
copy link "(936) 899-9758"
click at [31, 64] on span "Documents" at bounding box center [41, 63] width 20 height 4
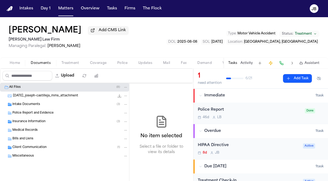
click at [27, 138] on span "Bills and Liens" at bounding box center [22, 139] width 21 height 5
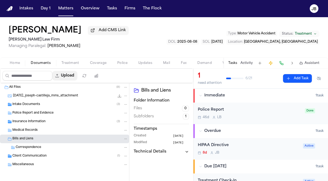
click at [66, 75] on button "Upload" at bounding box center [64, 76] width 25 height 10
select select "**********"
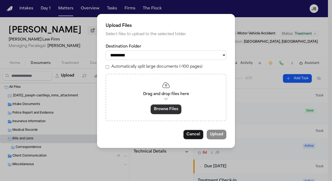
click at [165, 109] on button "Browse Files" at bounding box center [165, 110] width 31 height 10
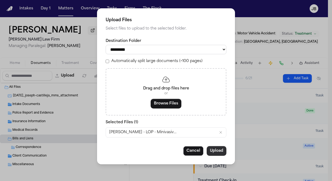
click at [217, 153] on button "Upload" at bounding box center [216, 151] width 20 height 10
